Goal: Task Accomplishment & Management: Complete application form

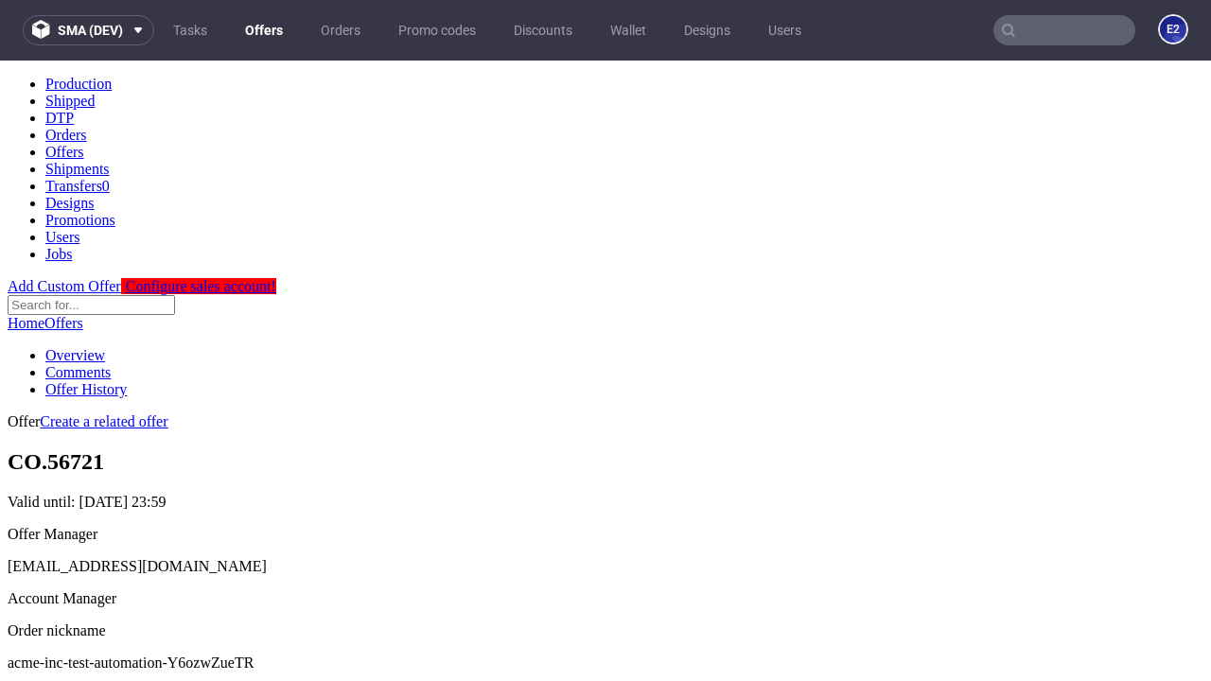
scroll to position [187, 0]
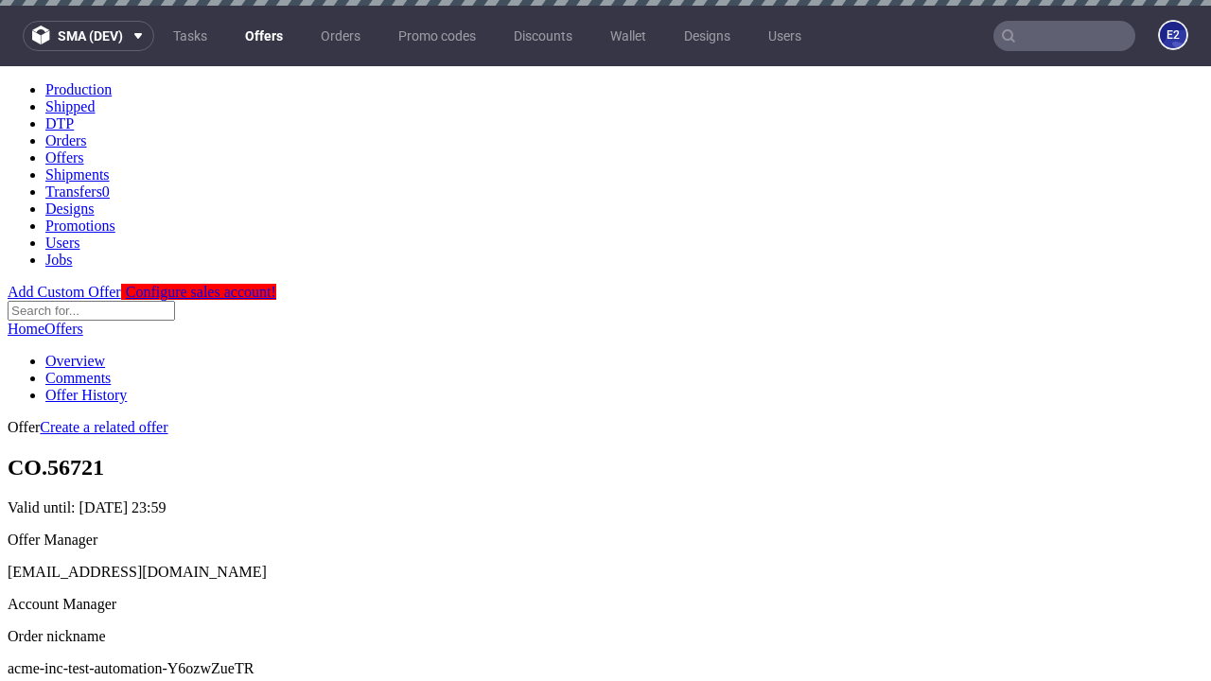
scroll to position [6, 0]
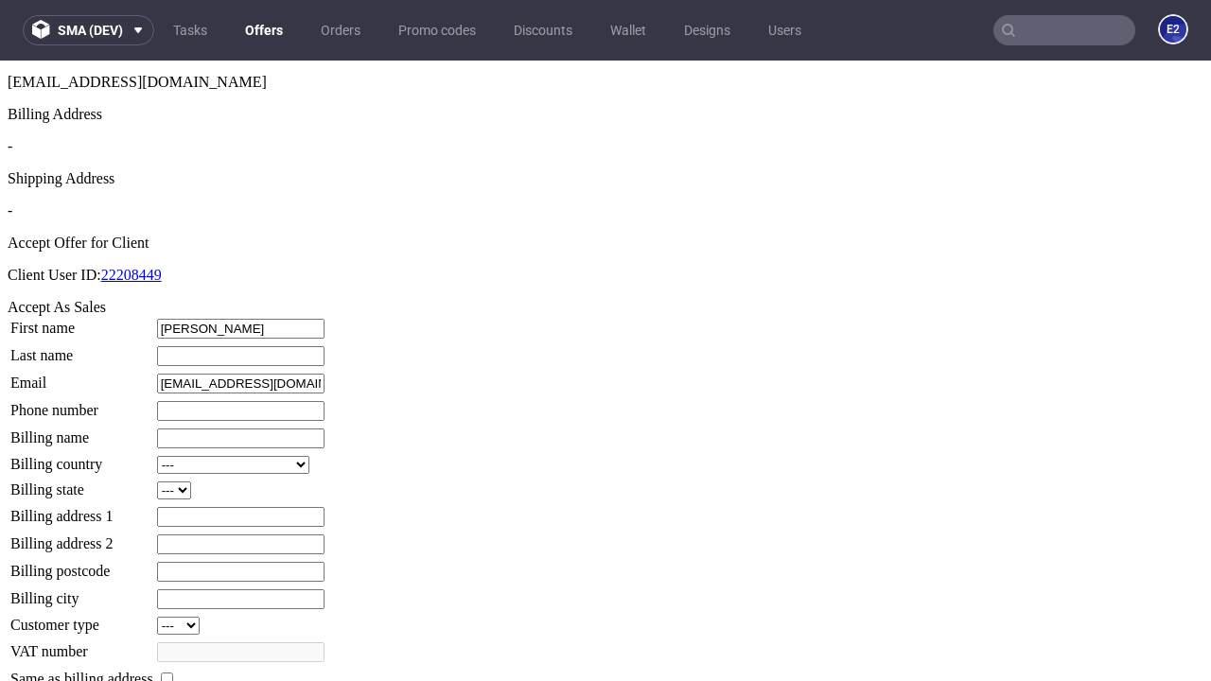
type input "[PERSON_NAME]"
type input "1509813888"
type input "[PERSON_NAME].Ziemann19"
select select "13"
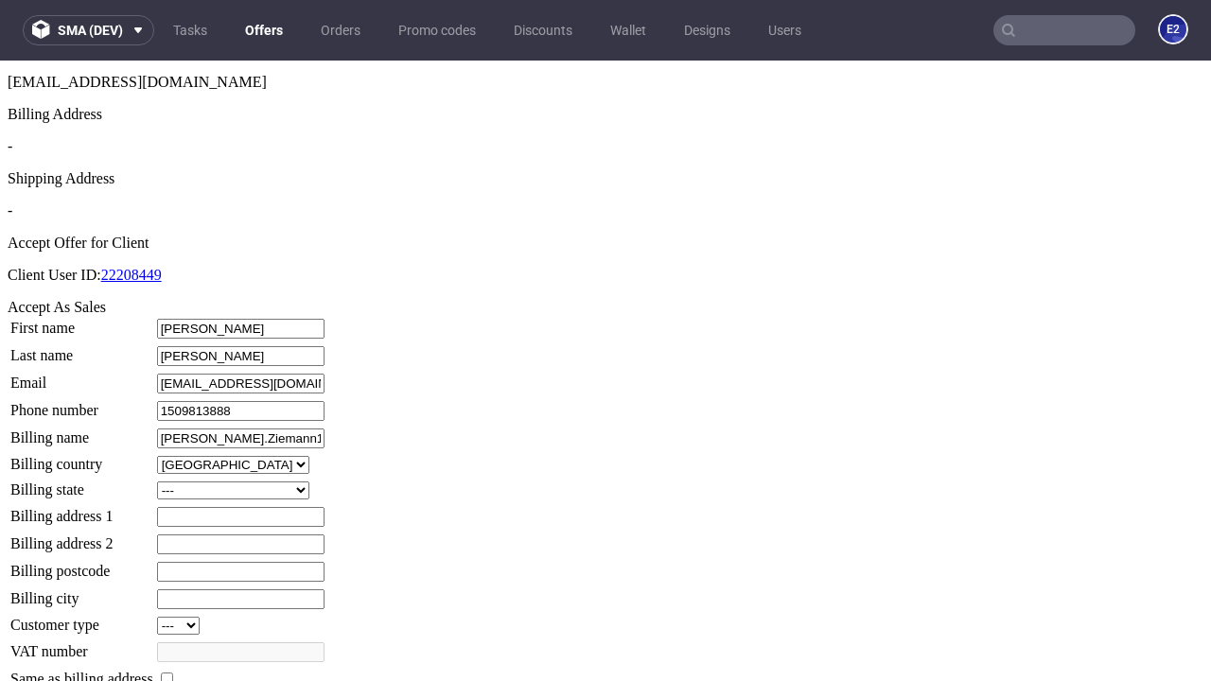
select select "132"
type input "[PERSON_NAME].Ziemann19"
type input "[STREET_ADDRESS]"
type input "RM7 9BS"
type input "[PERSON_NAME]"
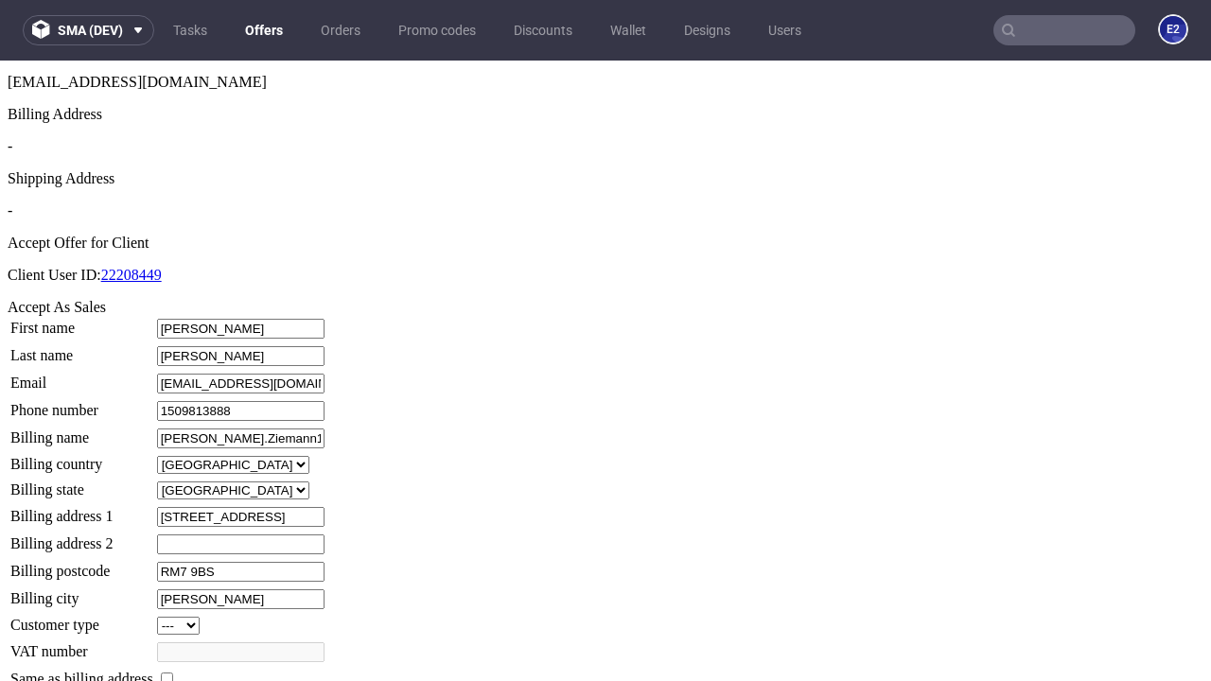
click at [173, 672] on input "checkbox" at bounding box center [167, 678] width 12 height 12
checkbox input "true"
type input "[PERSON_NAME].Ziemann19"
select select "13"
type input "[STREET_ADDRESS]"
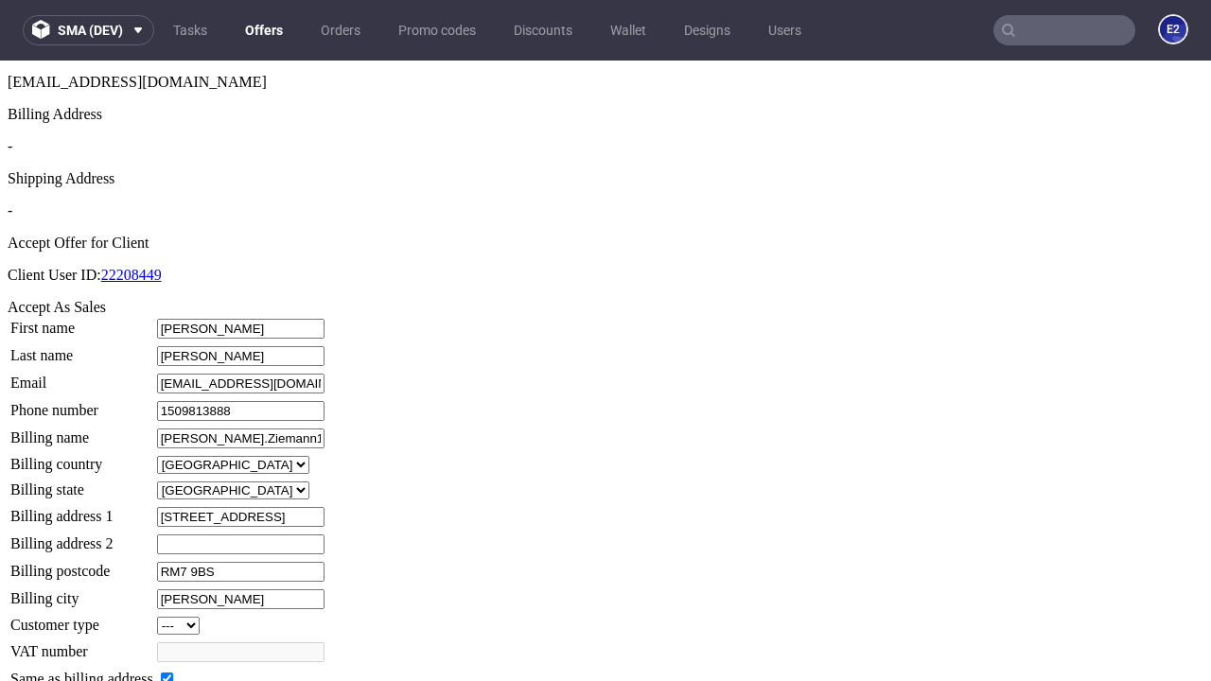
type input "RM7 9BS"
type input "[PERSON_NAME]"
select select "132"
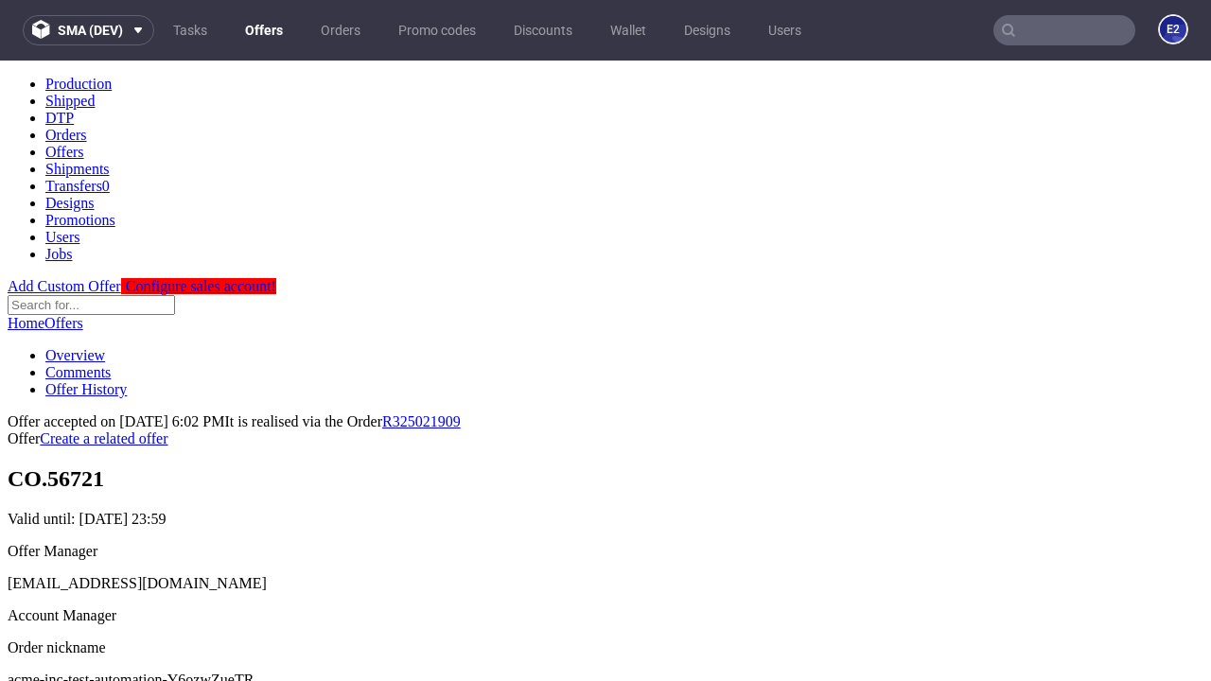
scroll to position [0, 0]
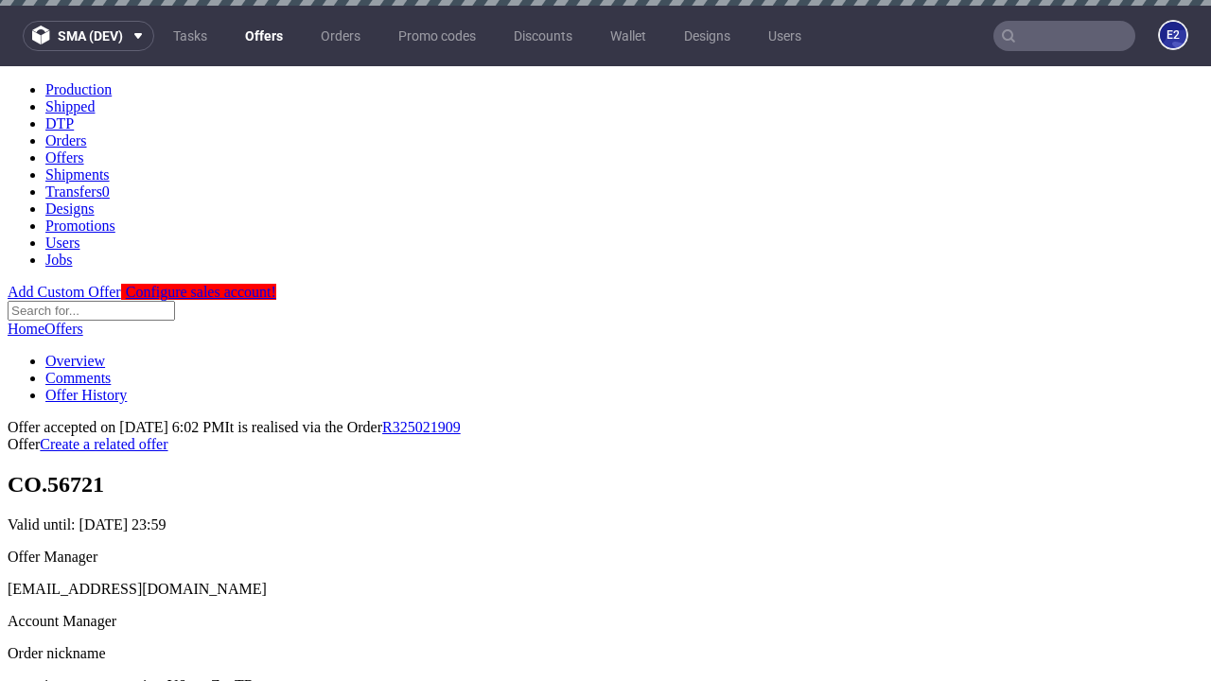
type input "[DATE]"
select select "12214305"
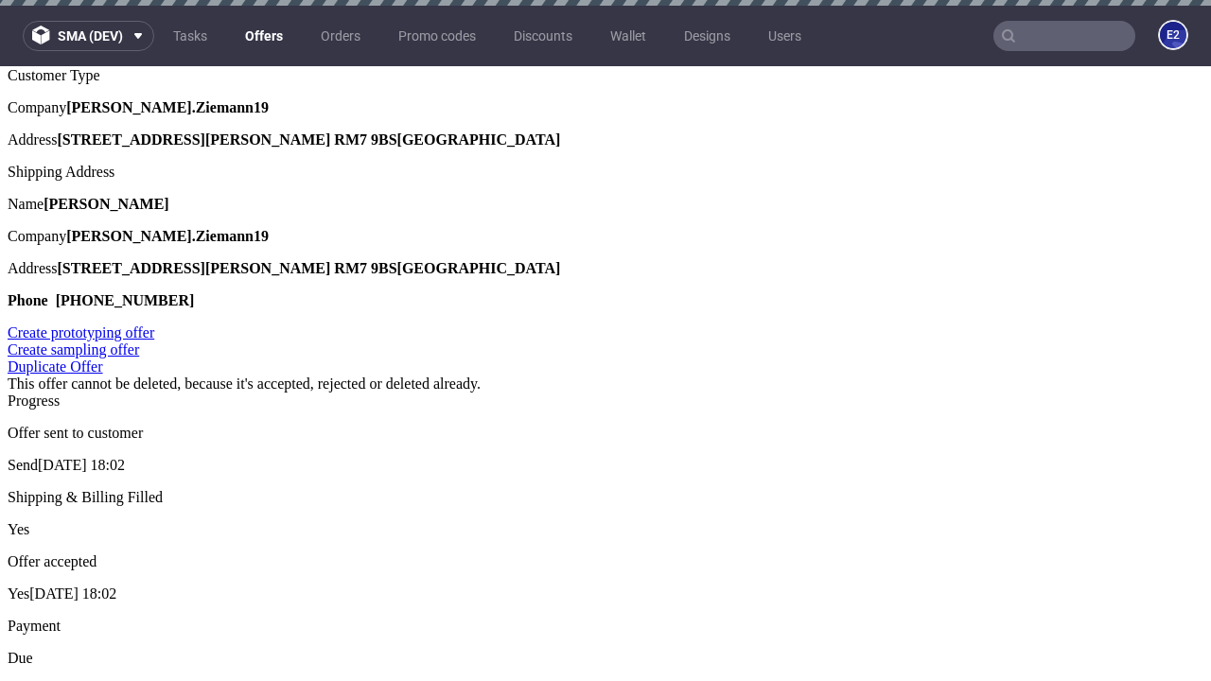
type input "In progress..."
